Goal: Transaction & Acquisition: Purchase product/service

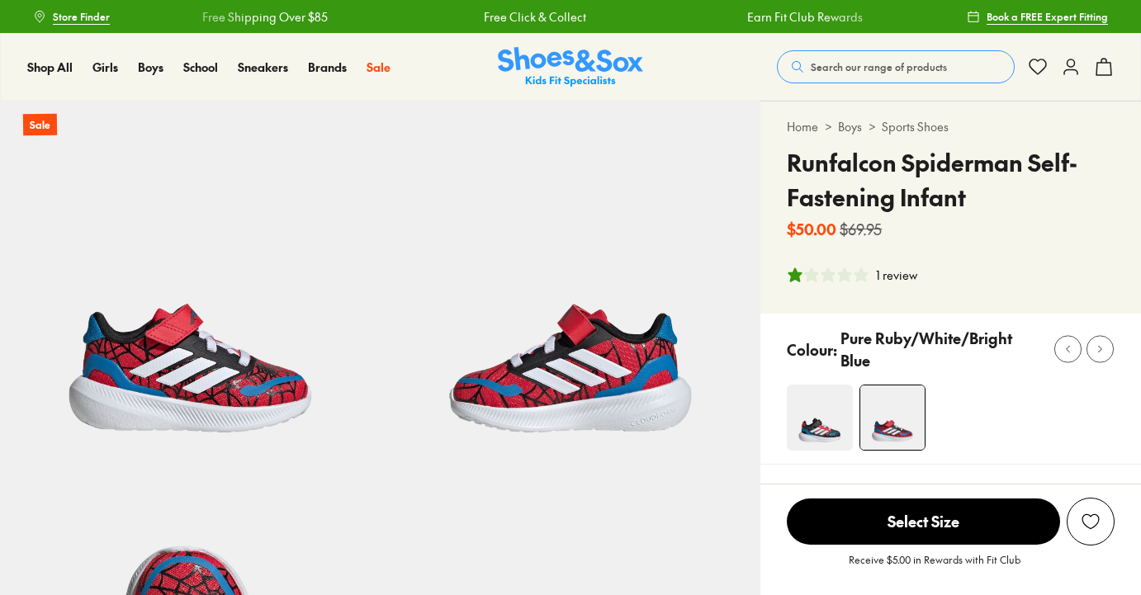
select select "*"
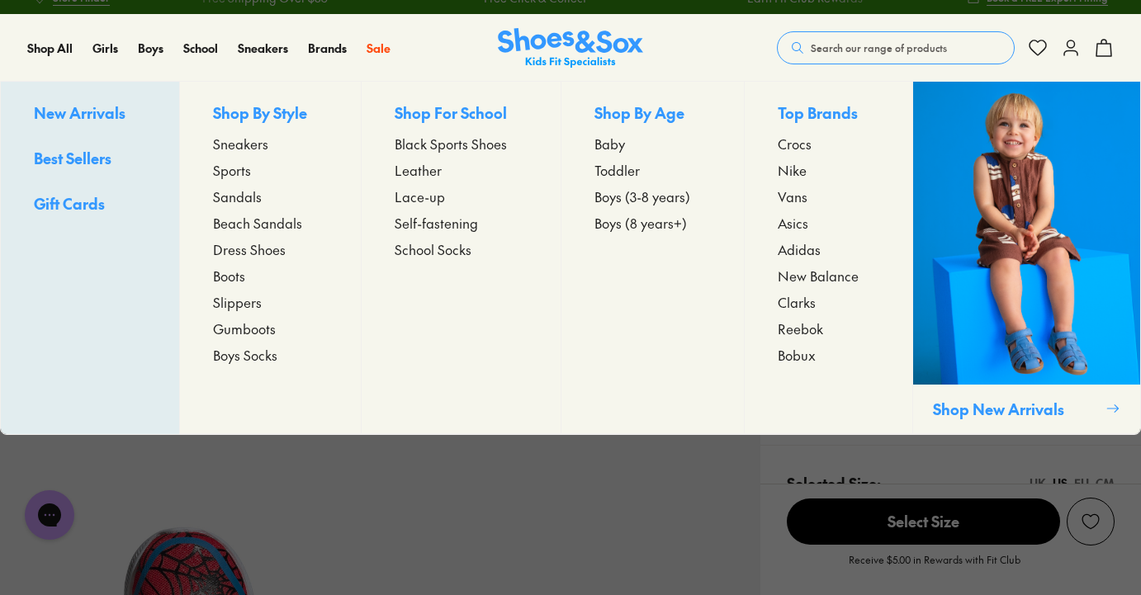
click at [617, 202] on span "Boys (3-8 years)" at bounding box center [642, 197] width 96 height 20
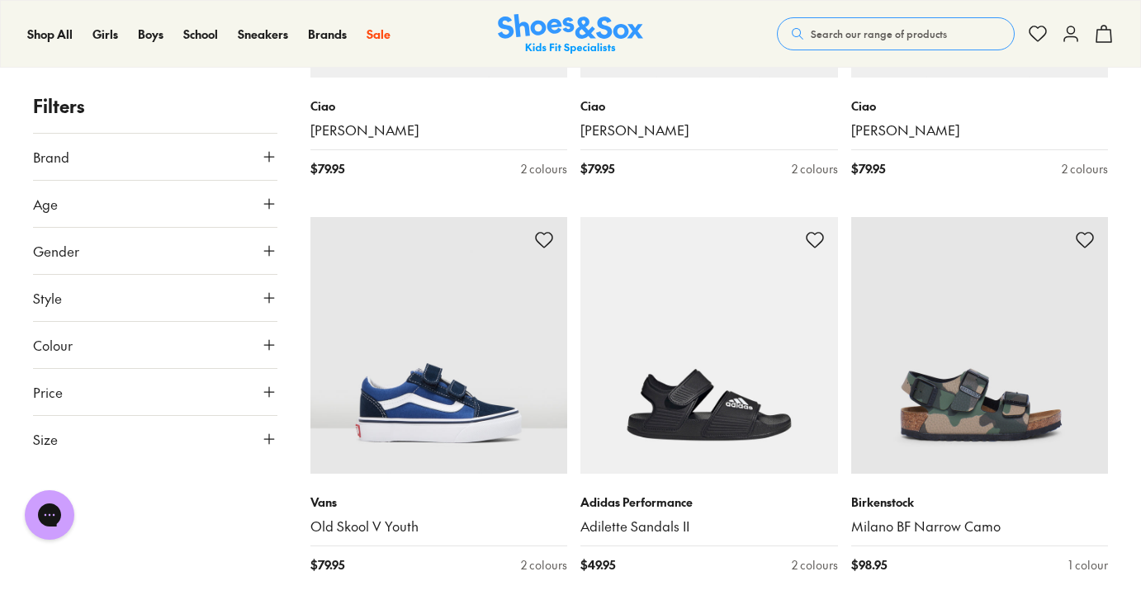
scroll to position [2942, 0]
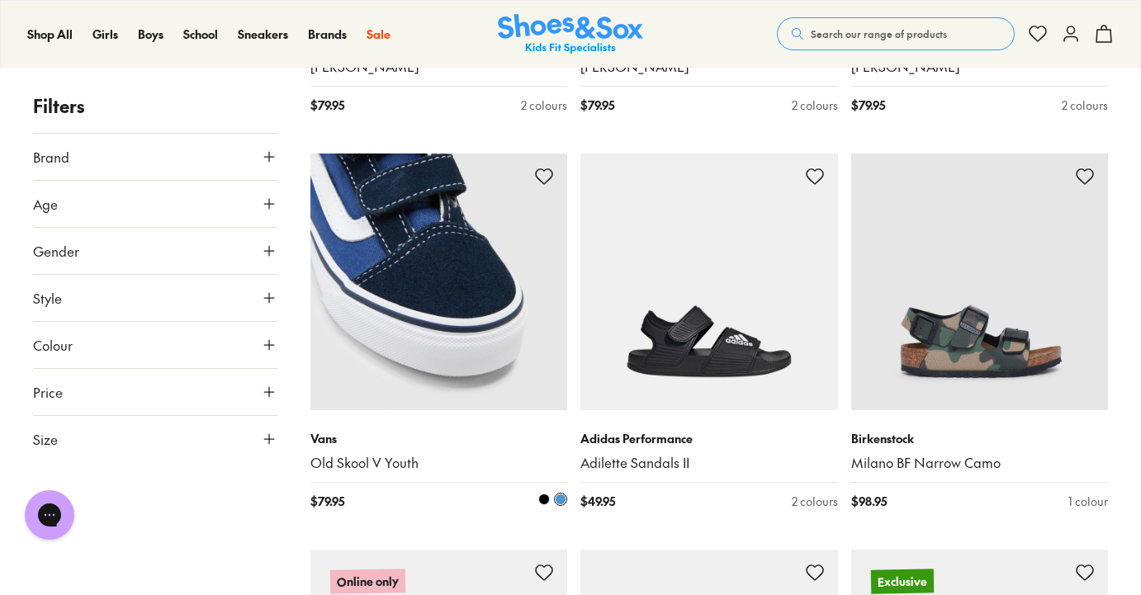
scroll to position [3007, 0]
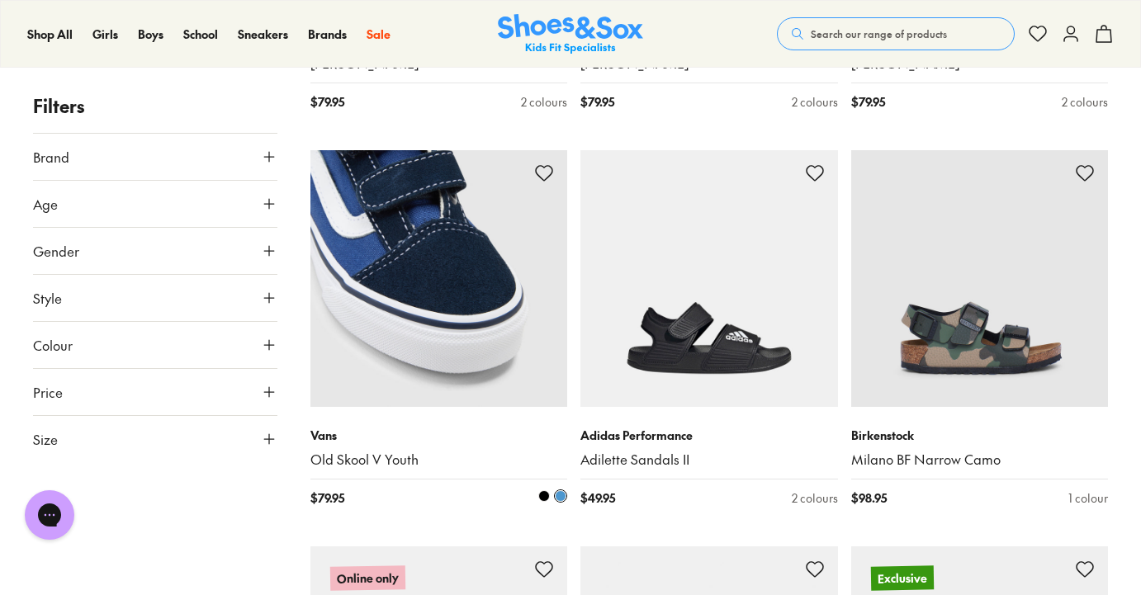
click at [546, 490] on span at bounding box center [544, 496] width 12 height 12
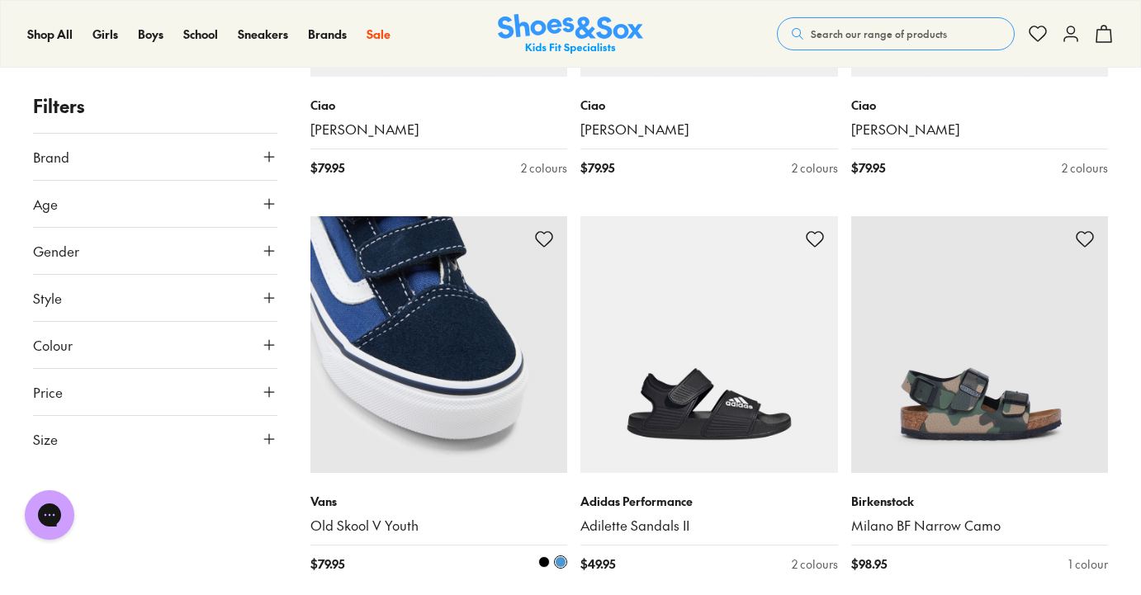
scroll to position [2940, 0]
click at [540, 557] on span at bounding box center [544, 563] width 12 height 12
click at [546, 557] on span at bounding box center [544, 563] width 12 height 12
click at [438, 347] on img at bounding box center [439, 346] width 258 height 258
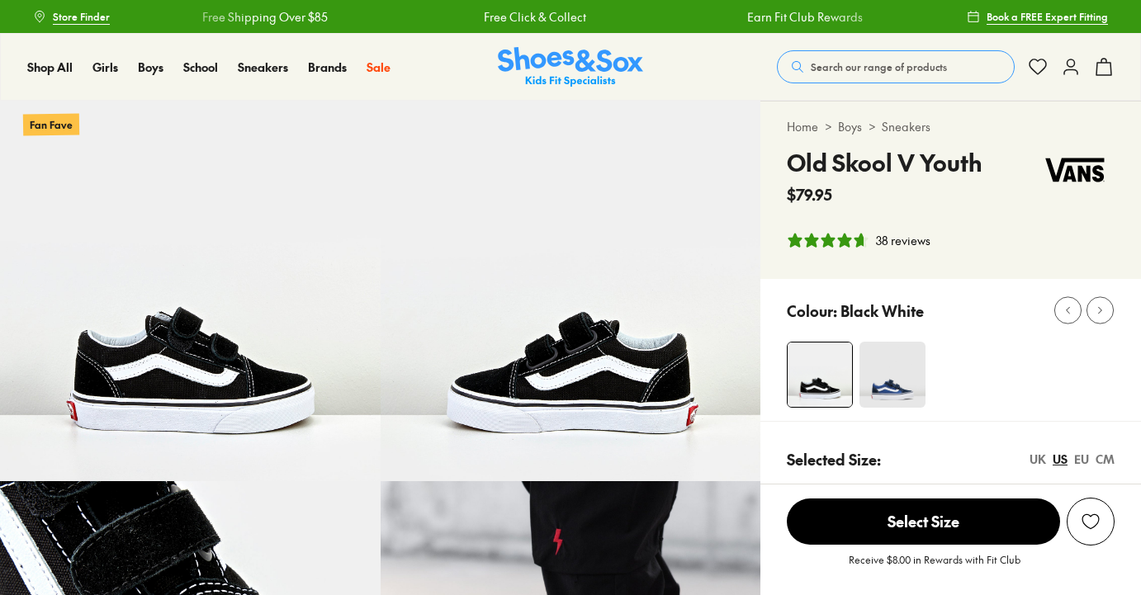
select select "*"
